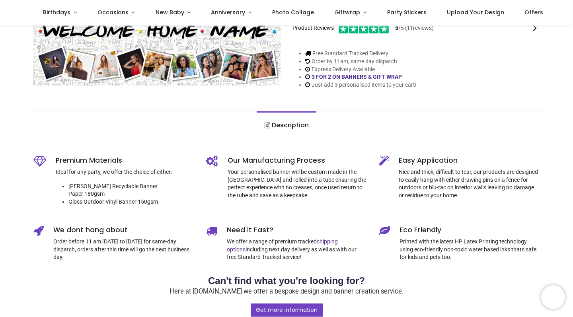
scroll to position [163, 0]
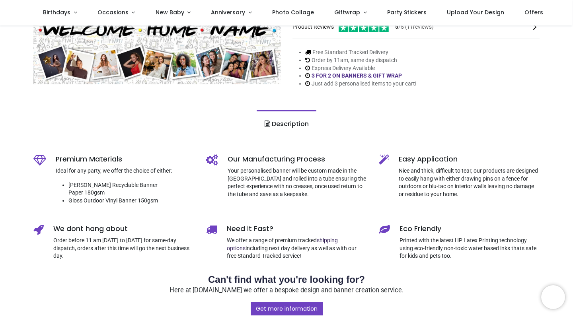
click at [333, 237] on link "shipping options" at bounding box center [282, 244] width 111 height 14
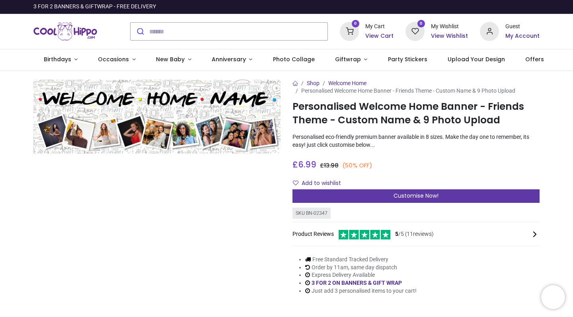
scroll to position [0, 0]
click at [440, 191] on div "Customise Now!" at bounding box center [415, 196] width 247 height 14
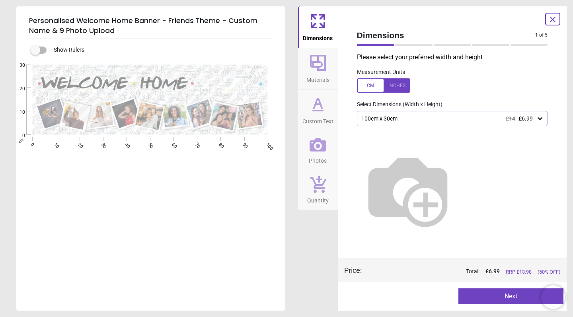
click at [411, 115] on div "100cm x 30cm £14 £6.99" at bounding box center [448, 118] width 176 height 7
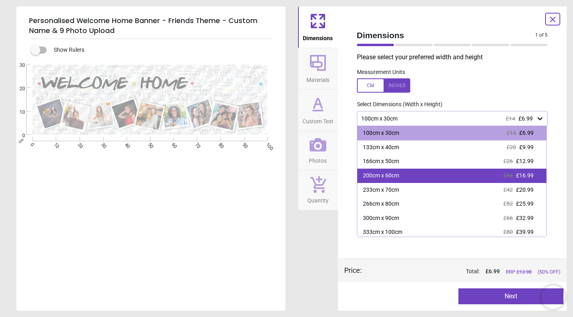
click at [414, 174] on div "200cm x 60cm £34 £16.99" at bounding box center [451, 176] width 189 height 14
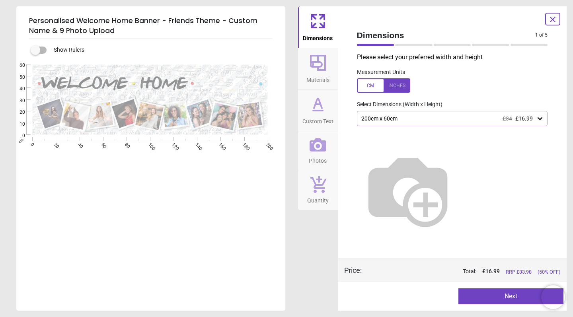
click at [502, 297] on button "Next" at bounding box center [510, 296] width 105 height 16
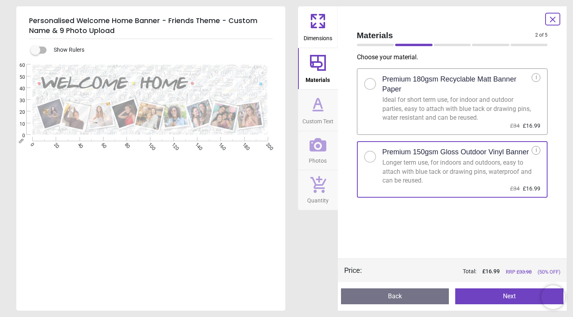
click at [504, 296] on button "Next" at bounding box center [509, 296] width 108 height 16
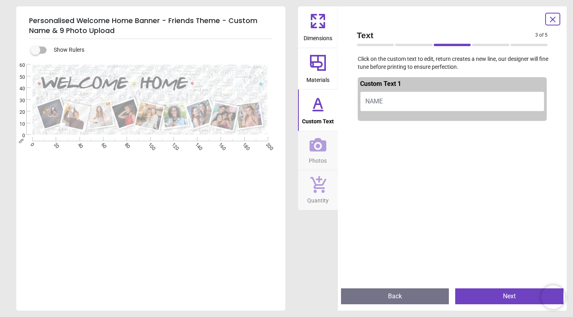
click at [406, 99] on button "NAME" at bounding box center [452, 102] width 185 height 20
type textarea "*"
type textarea "*****"
click at [452, 172] on div at bounding box center [452, 282] width 189 height 317
click at [499, 298] on button "Next" at bounding box center [509, 296] width 108 height 16
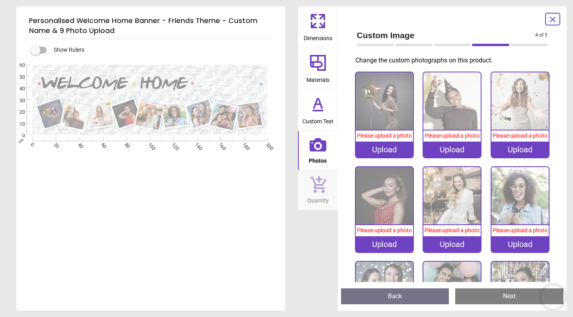
click at [381, 153] on div "Upload" at bounding box center [384, 150] width 57 height 16
click at [388, 150] on div "Upload" at bounding box center [384, 150] width 57 height 16
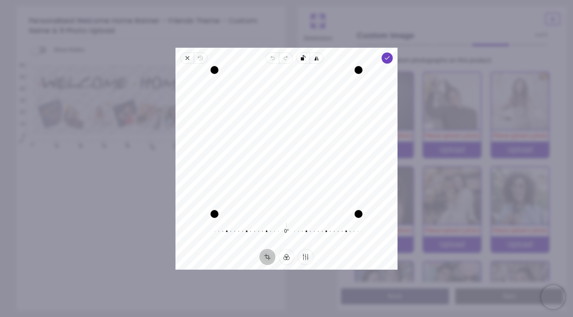
drag, startPoint x: 280, startPoint y: 156, endPoint x: 286, endPoint y: 166, distance: 11.1
click at [286, 166] on div "Recenter" at bounding box center [286, 142] width 209 height 144
click at [386, 57] on icon "button" at bounding box center [387, 58] width 6 height 6
drag, startPoint x: 267, startPoint y: 144, endPoint x: 275, endPoint y: 167, distance: 24.2
click at [275, 167] on div "Recenter" at bounding box center [286, 142] width 209 height 144
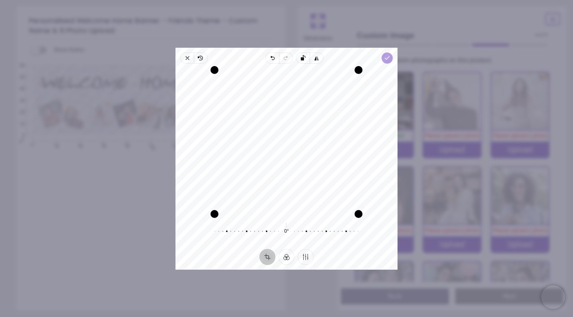
click at [387, 55] on icon "button" at bounding box center [387, 58] width 6 height 6
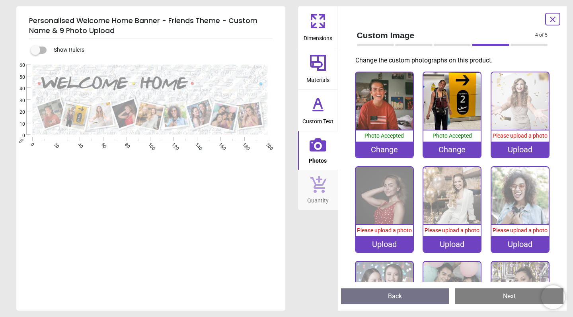
click at [524, 148] on div "Upload" at bounding box center [519, 150] width 57 height 16
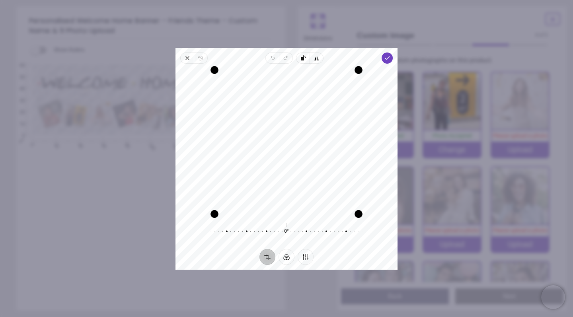
drag, startPoint x: 326, startPoint y: 175, endPoint x: 303, endPoint y: 160, distance: 27.8
click at [303, 160] on div "Recenter" at bounding box center [286, 142] width 209 height 144
click at [387, 60] on icon "button" at bounding box center [387, 58] width 6 height 6
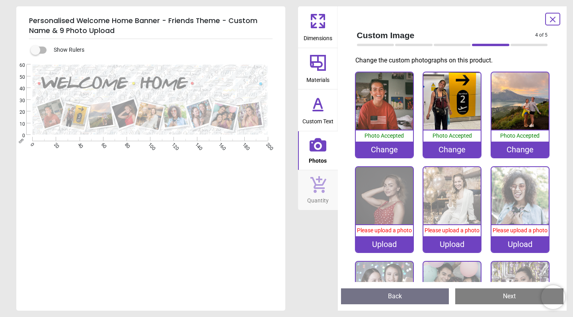
click at [387, 245] on div "Upload" at bounding box center [384, 244] width 57 height 16
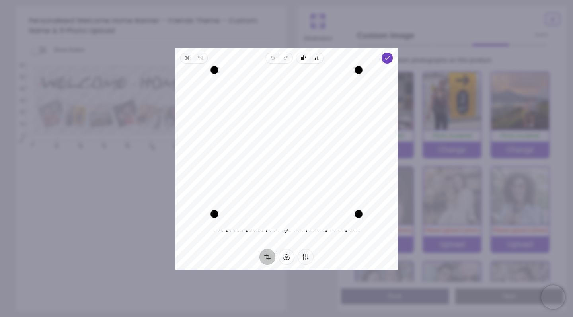
click at [304, 189] on div "Recenter" at bounding box center [286, 142] width 209 height 144
click at [390, 51] on div "Close Revert Undo Redo Rotate left Flip horizontal Done Crop Filter Finetune Re…" at bounding box center [286, 159] width 222 height 222
click at [387, 57] on icon "button" at bounding box center [387, 58] width 6 height 6
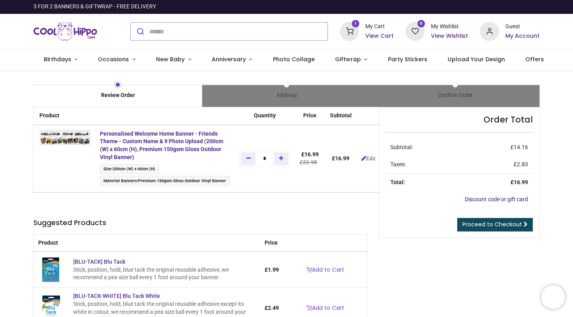
click at [476, 200] on link "Discount code or gift card" at bounding box center [496, 199] width 63 height 6
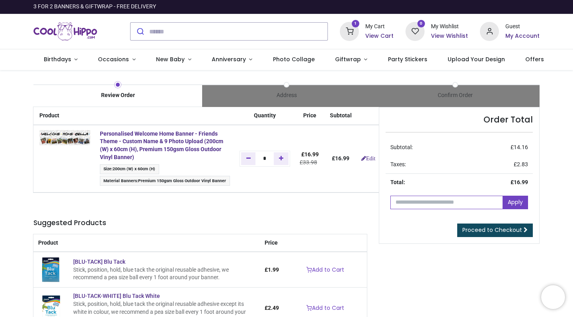
click at [468, 204] on input "text" at bounding box center [446, 203] width 113 height 14
type input "*********"
click at [520, 204] on link "Apply" at bounding box center [514, 203] width 25 height 14
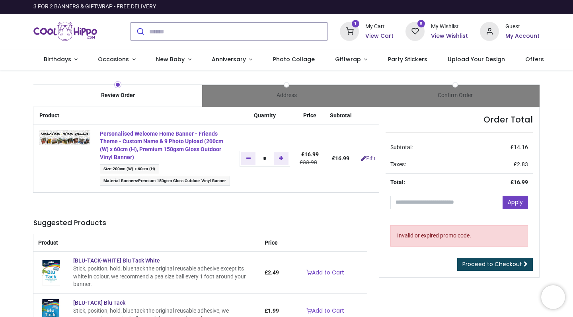
click at [159, 138] on strong "Personalised Welcome Home Banner - Friends Theme - Custom Name & 9 Photo Upload…" at bounding box center [161, 145] width 123 height 30
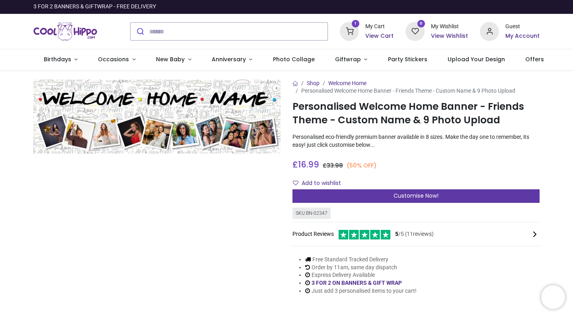
click at [390, 194] on div "Customise Now!" at bounding box center [415, 196] width 247 height 14
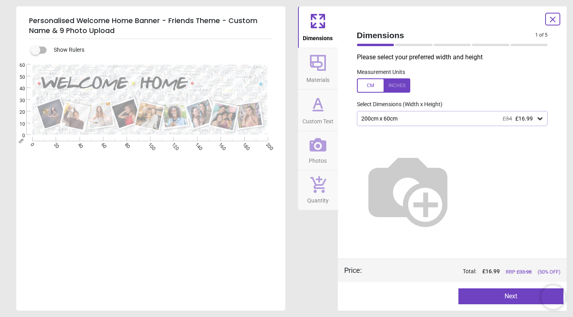
click at [390, 121] on div "200cm x 60cm £34 £16.99" at bounding box center [448, 118] width 176 height 7
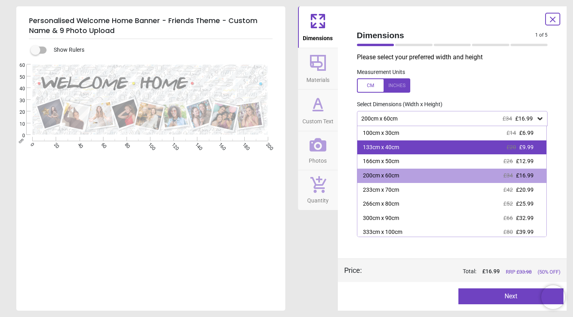
click at [388, 144] on div "133cm x 40cm" at bounding box center [381, 148] width 36 height 8
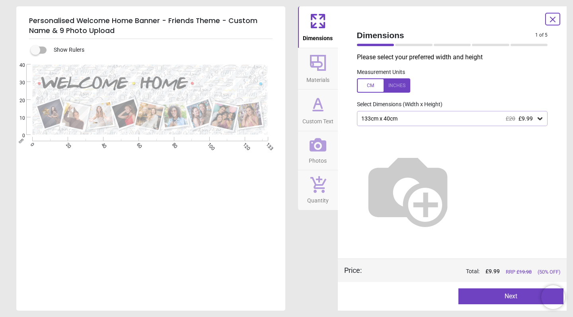
click at [549, 18] on icon at bounding box center [553, 20] width 10 height 10
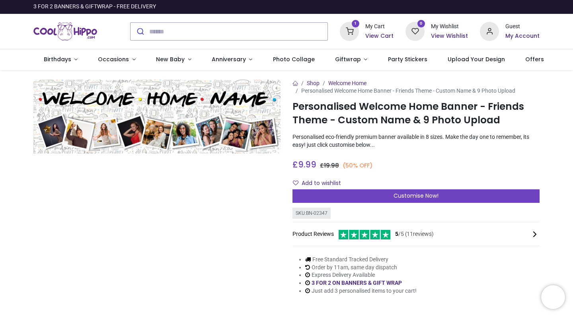
click at [349, 30] on icon at bounding box center [349, 31] width 19 height 19
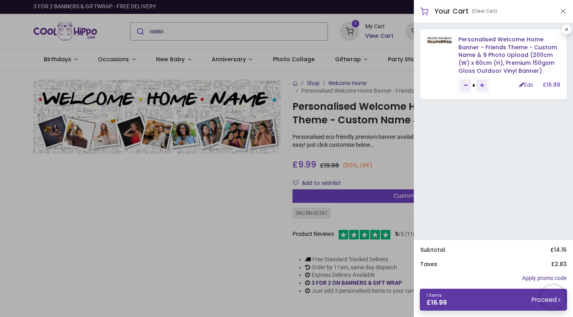
click at [534, 301] on small "Proceed" at bounding box center [546, 300] width 29 height 8
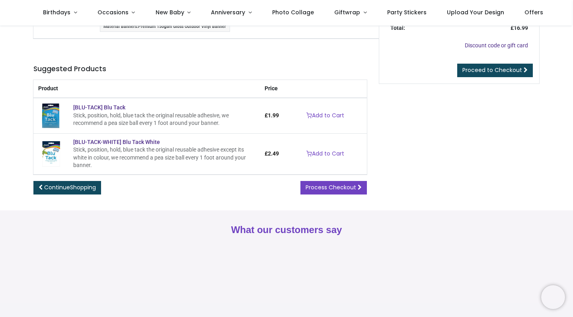
scroll to position [113, 0]
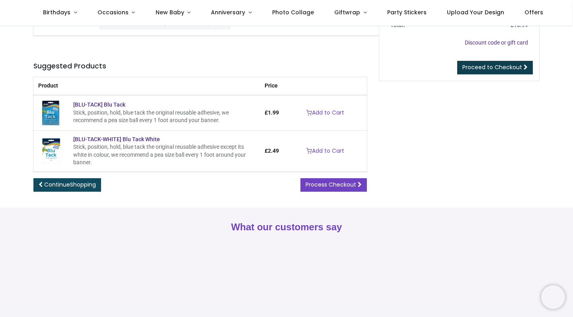
click at [492, 66] on span "Proceed to Checkout" at bounding box center [492, 67] width 60 height 8
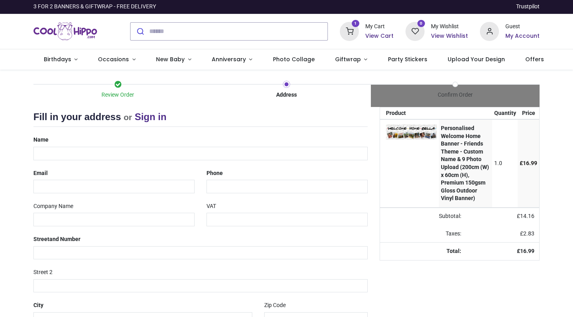
select select "***"
click at [357, 153] on input "text" at bounding box center [200, 154] width 334 height 14
type input "**********"
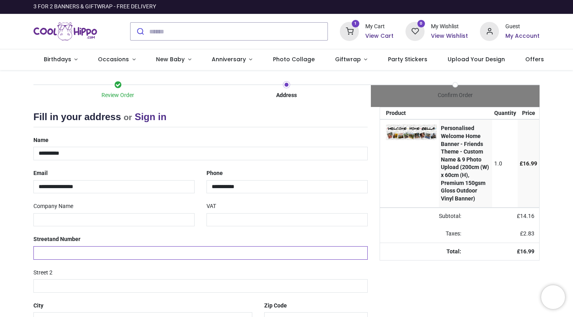
type input "**********"
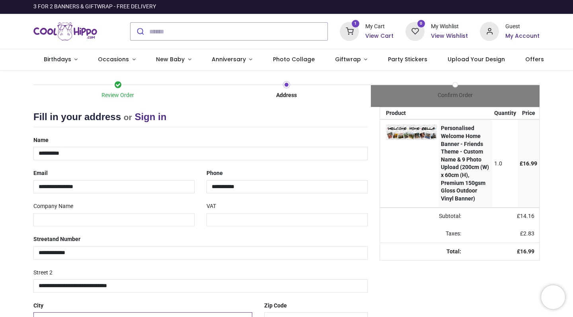
type input "**********"
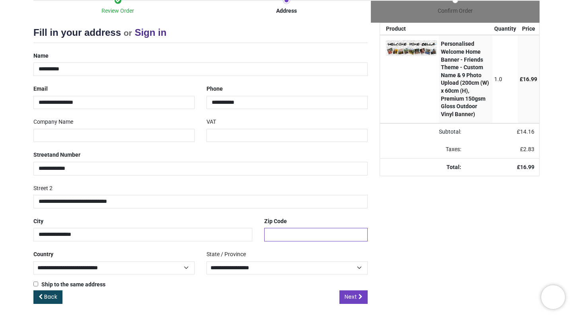
type input "*******"
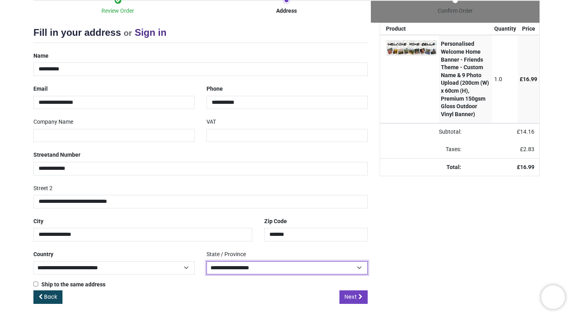
select select "***"
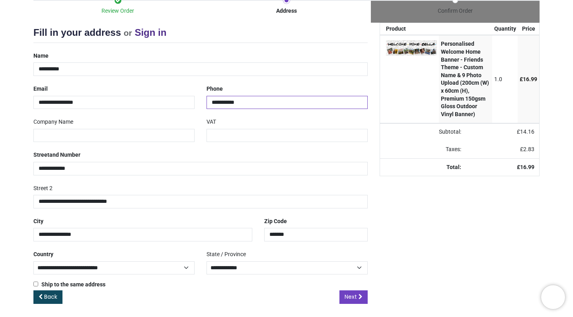
drag, startPoint x: 266, startPoint y: 98, endPoint x: 142, endPoint y: 95, distance: 124.2
type input "**********"
click at [180, 183] on div "**********" at bounding box center [200, 195] width 346 height 27
click at [354, 300] on link "Next" at bounding box center [353, 297] width 28 height 14
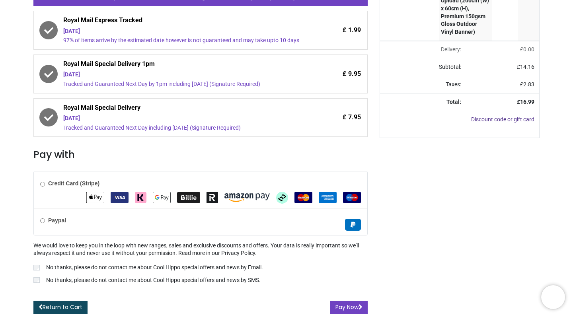
scroll to position [185, 0]
click at [41, 181] on label "Credit Card (Stripe)" at bounding box center [69, 184] width 59 height 8
click at [343, 307] on button "Pay Now" at bounding box center [348, 308] width 37 height 14
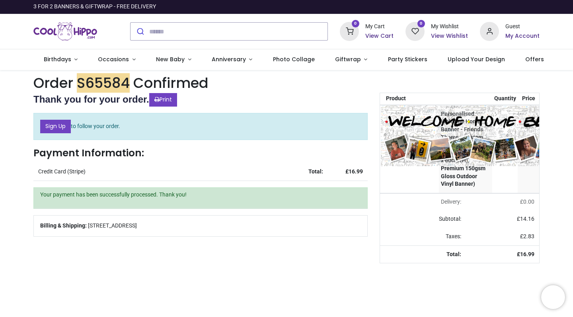
click at [436, 142] on img at bounding box center [483, 135] width 204 height 61
click at [464, 132] on img at bounding box center [483, 135] width 204 height 61
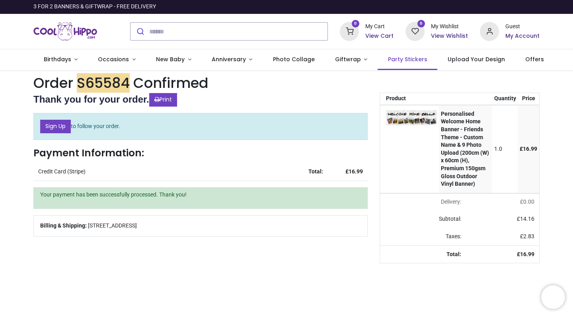
click at [393, 60] on span "Party Stickers" at bounding box center [407, 59] width 39 height 8
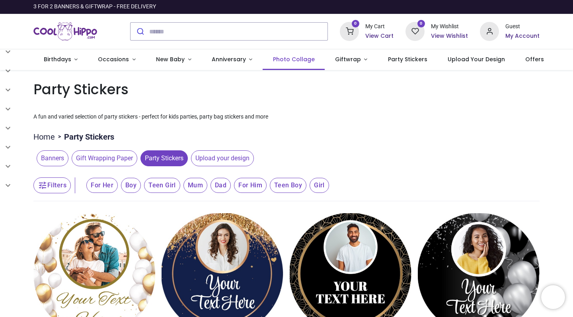
click at [284, 56] on span "Photo Collage" at bounding box center [294, 59] width 42 height 8
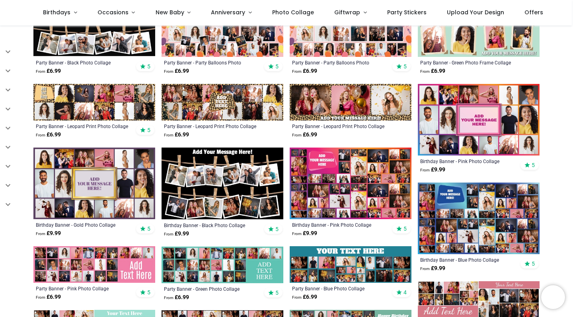
scroll to position [316, 0]
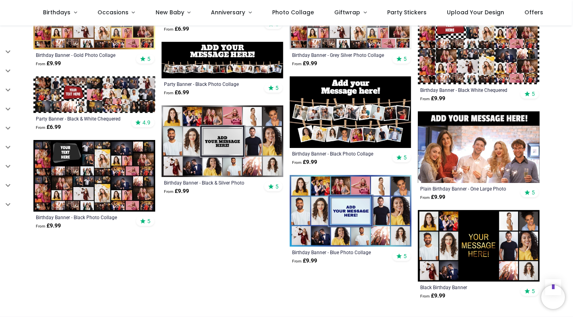
scroll to position [709, 0]
